Goal: Task Accomplishment & Management: Use online tool/utility

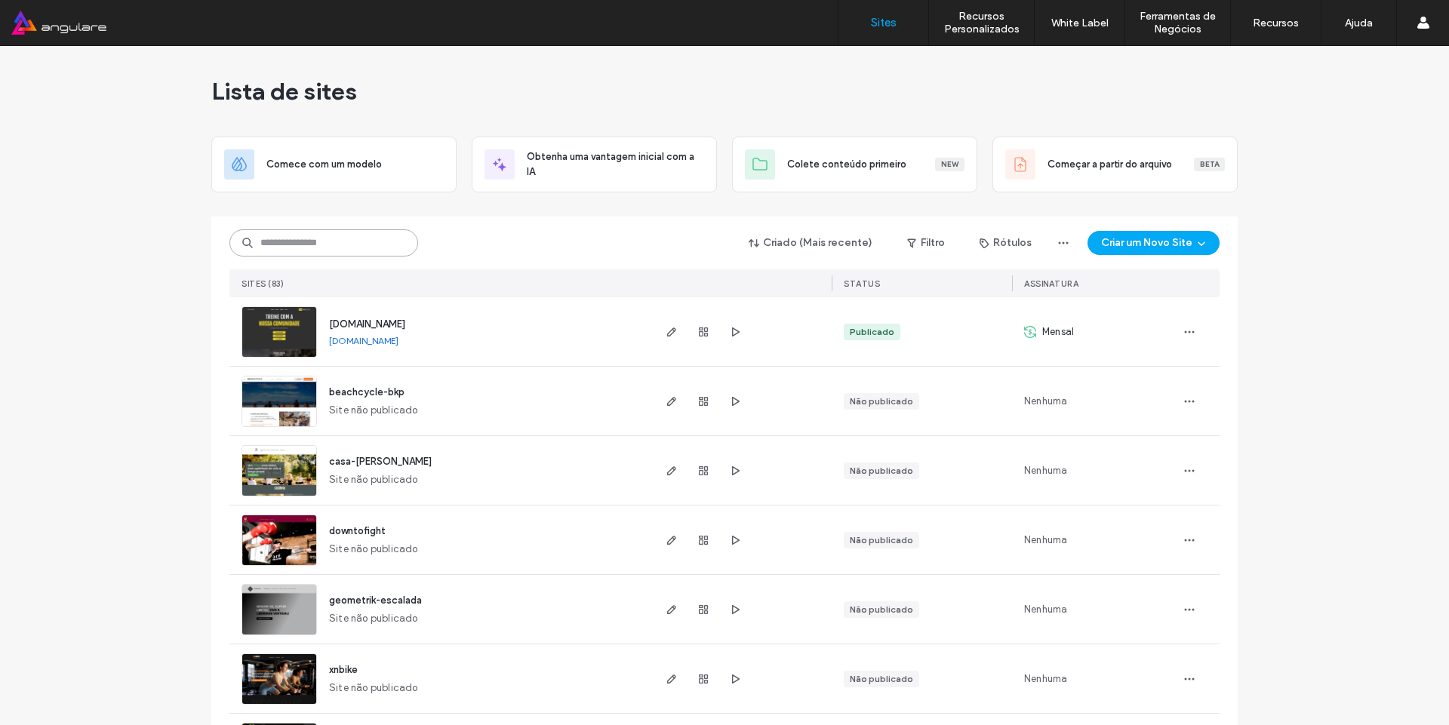
click at [318, 248] on input at bounding box center [323, 242] width 189 height 27
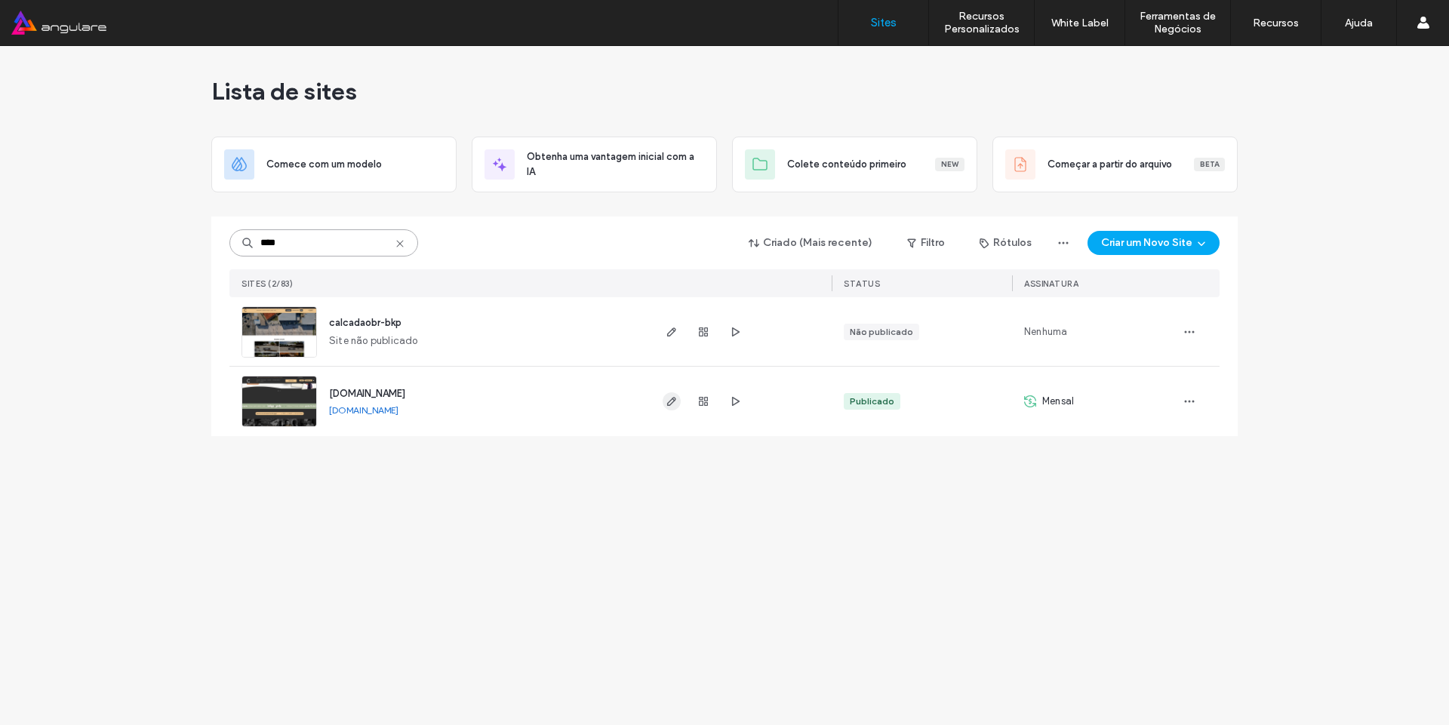
type input "****"
click at [667, 402] on icon "button" at bounding box center [672, 402] width 12 height 12
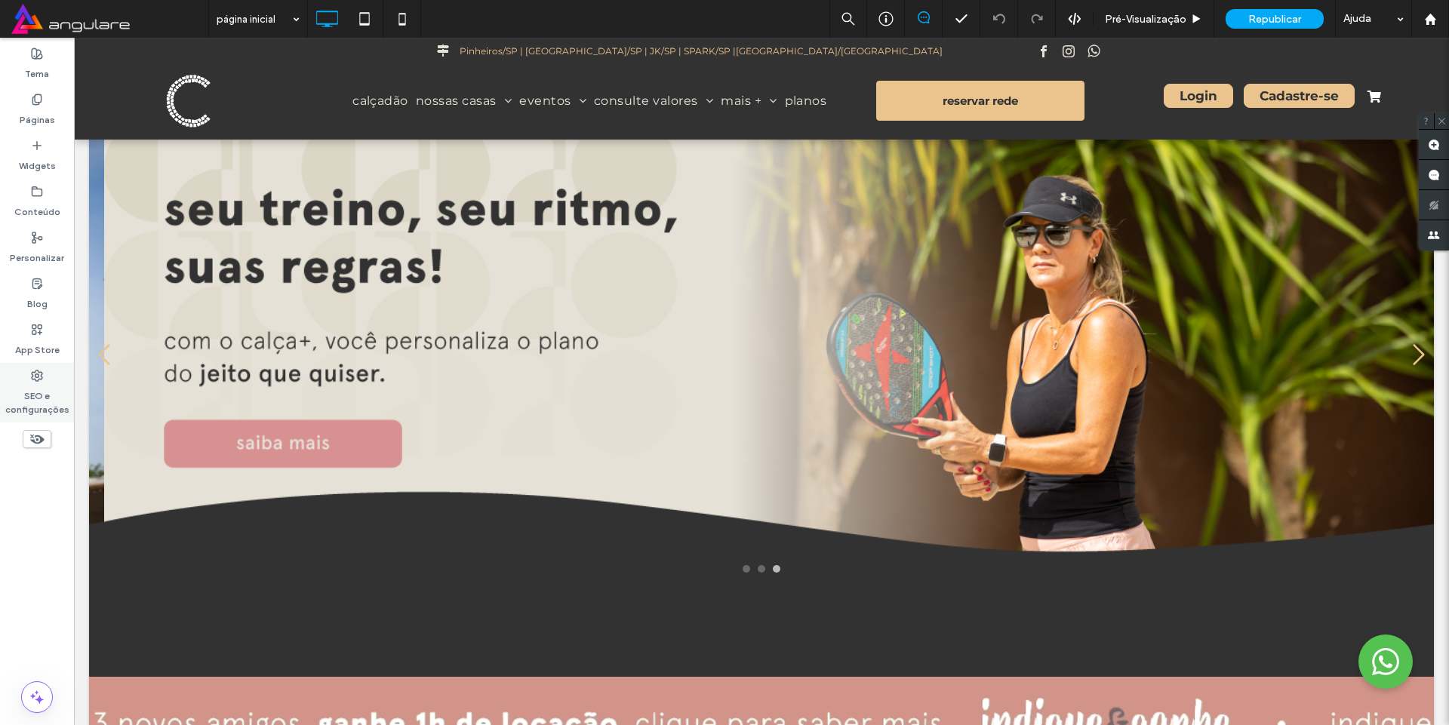
click at [41, 398] on label "SEO e configurações" at bounding box center [37, 399] width 74 height 35
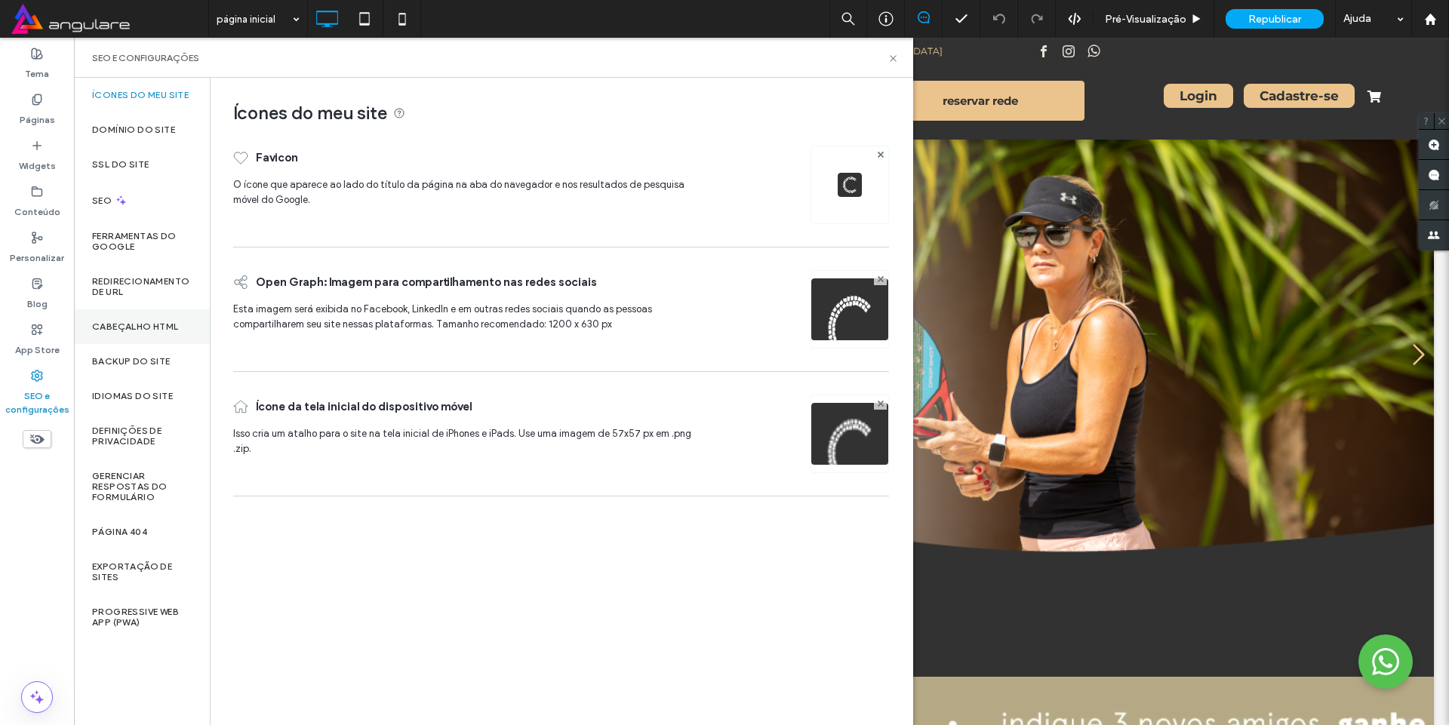
click at [133, 325] on label "Cabeçalho HTML" at bounding box center [135, 327] width 87 height 11
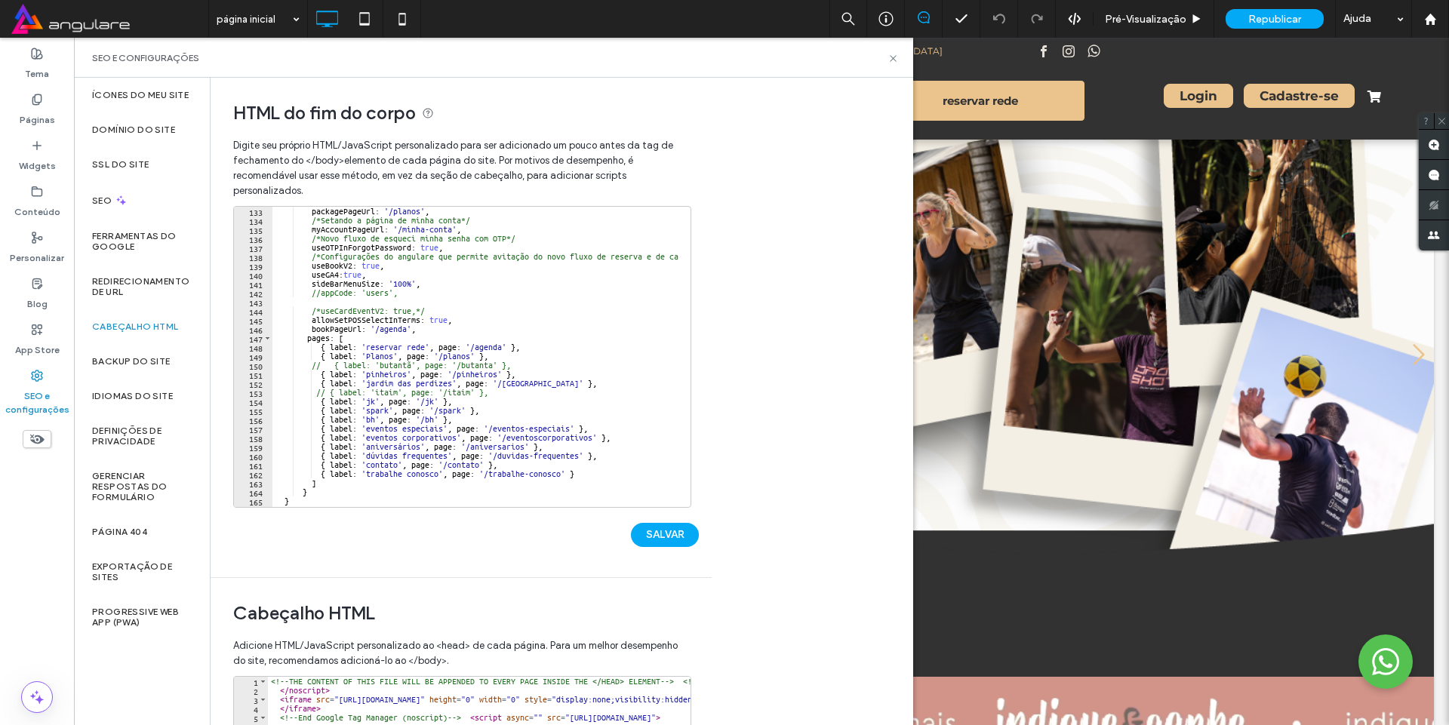
scroll to position [1196, 0]
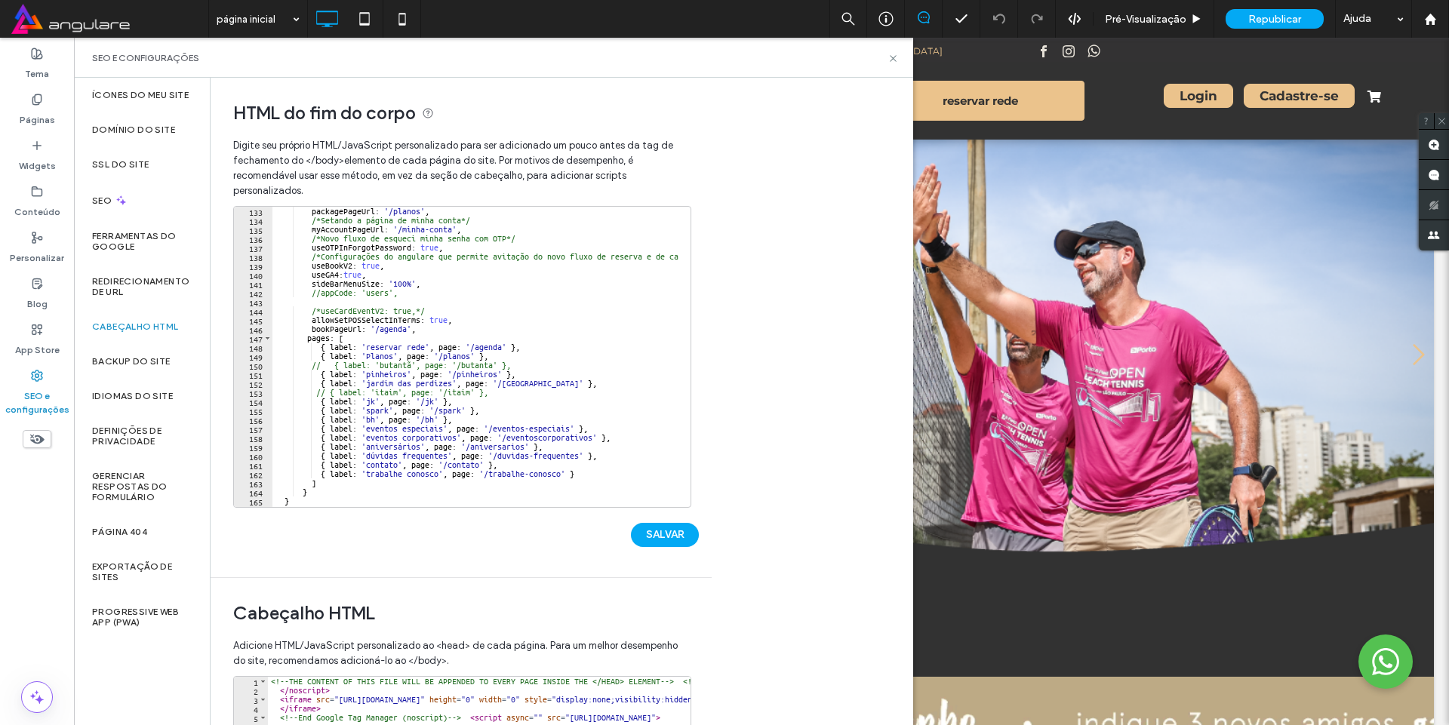
click at [369, 359] on div "packagePageUrl : '/planos' , /*Setando a página de minha conta*/ myAccountPageU…" at bounding box center [517, 360] width 491 height 307
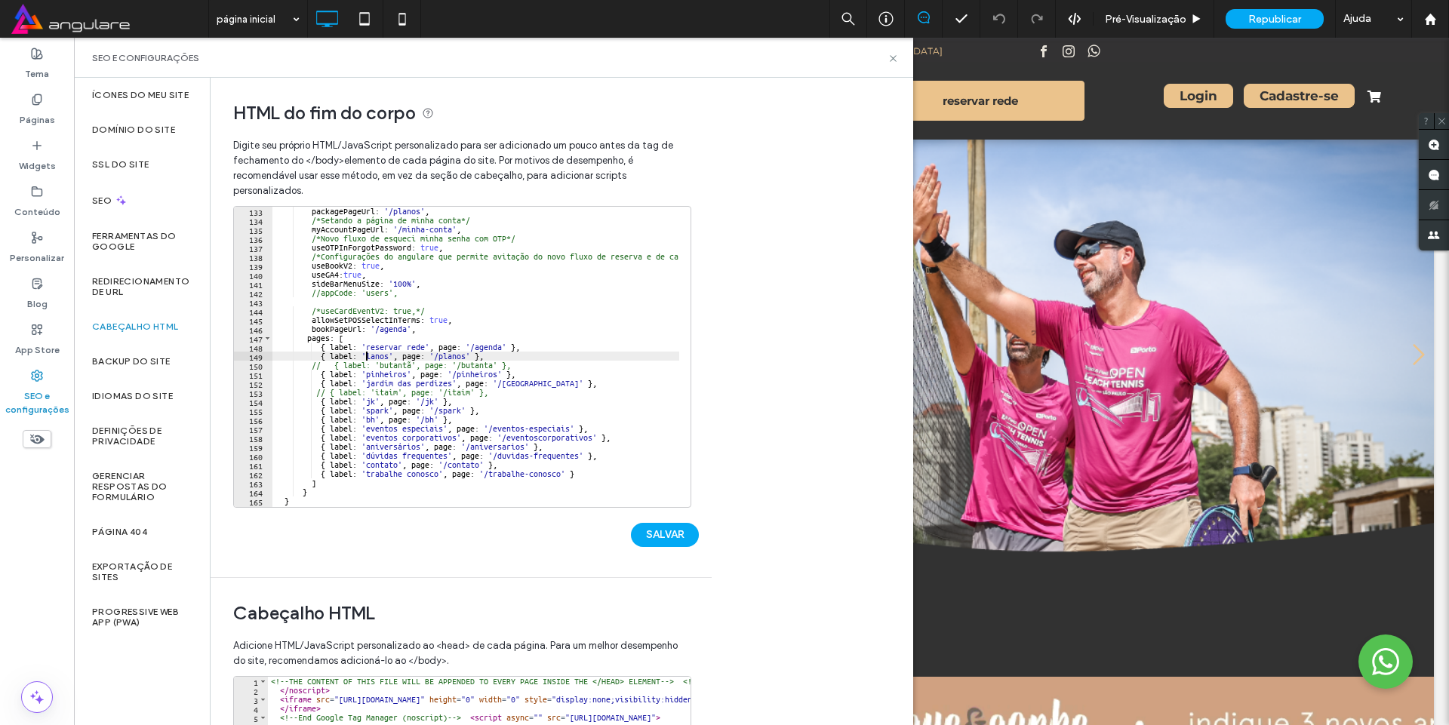
scroll to position [0, 8]
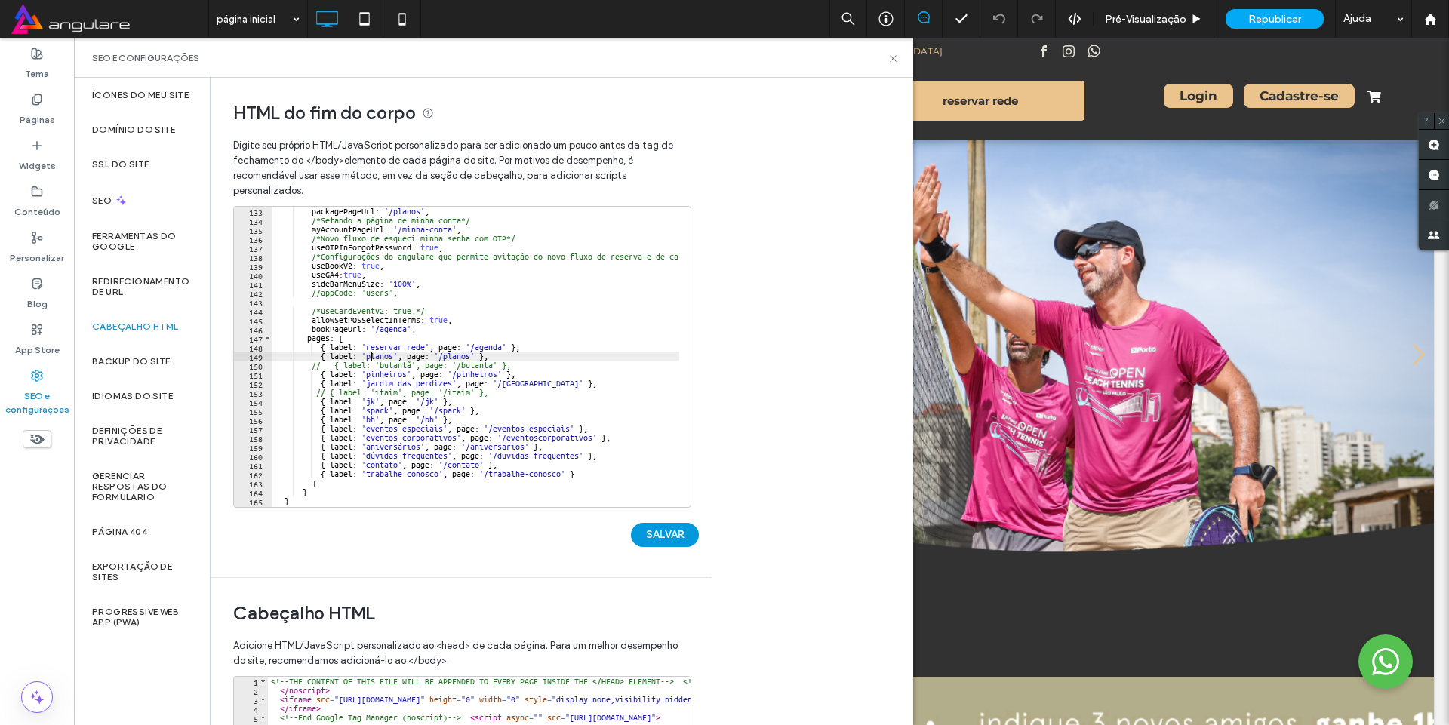
type textarea "**********"
click at [667, 538] on button "SALVAR" at bounding box center [665, 535] width 68 height 24
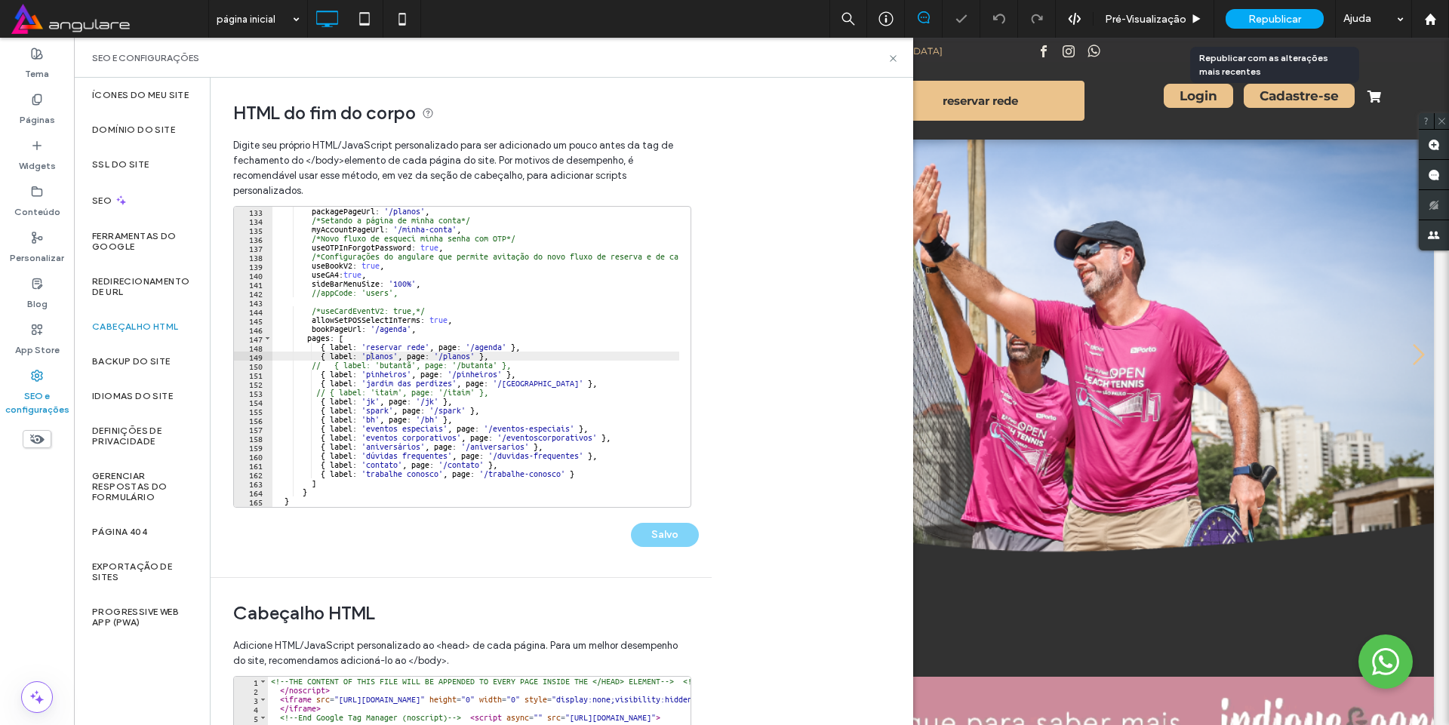
click at [1275, 27] on div "Republicar" at bounding box center [1275, 19] width 98 height 20
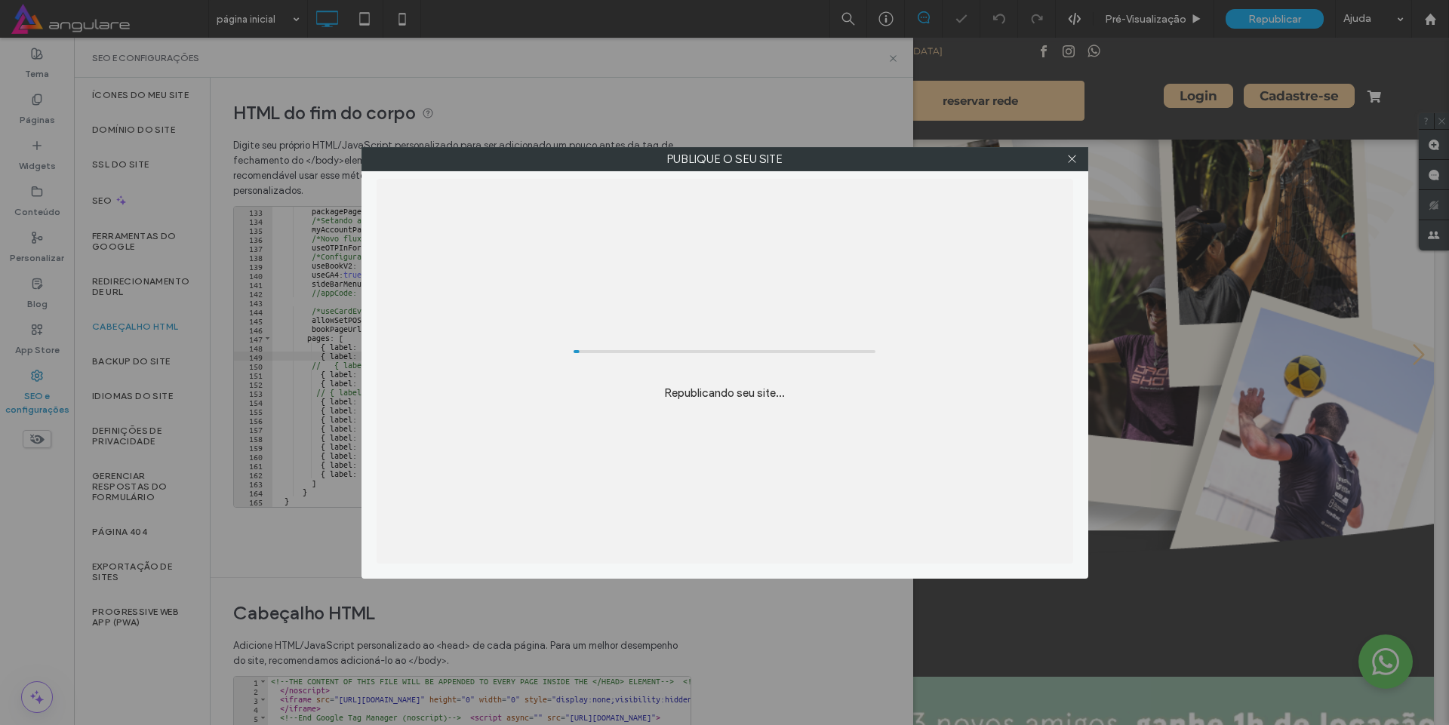
scroll to position [0, 0]
